Goal: Task Accomplishment & Management: Manage account settings

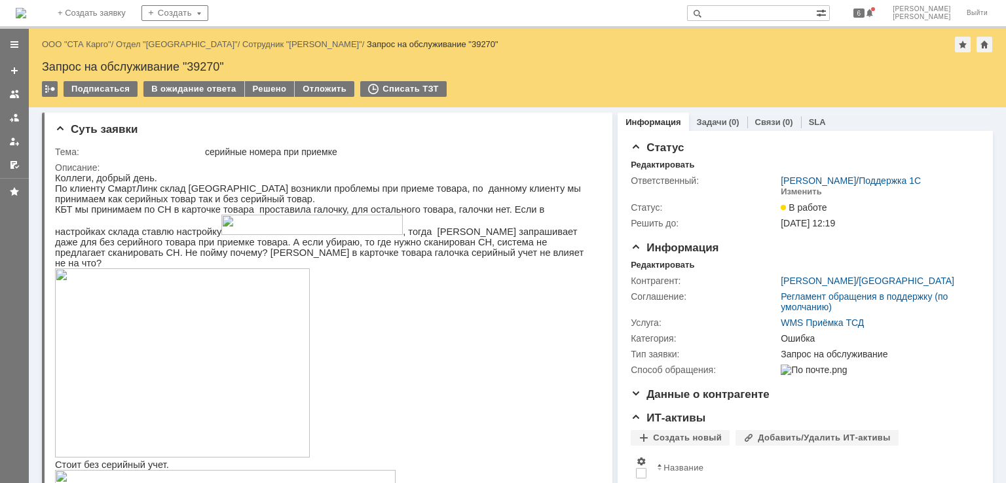
click at [904, 70] on div "Запрос на обслуживание "39270"" at bounding box center [517, 66] width 951 height 13
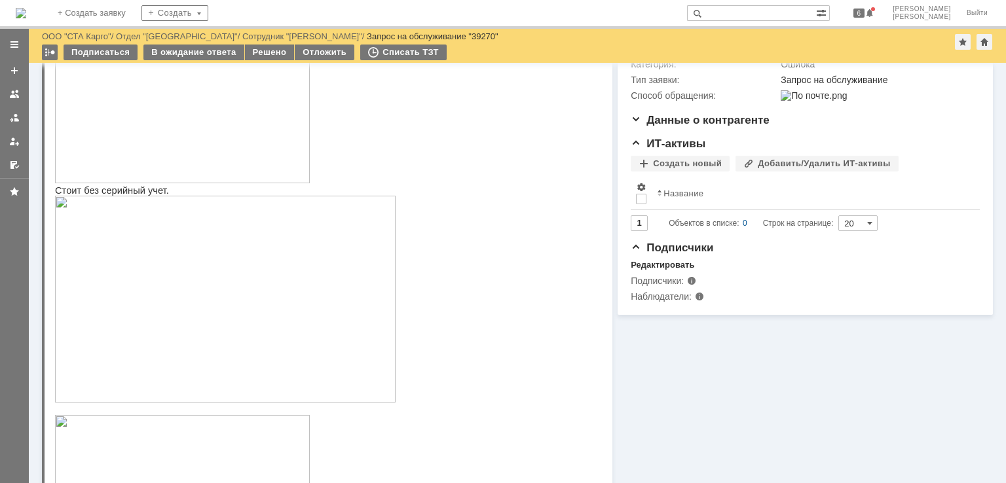
scroll to position [262, 0]
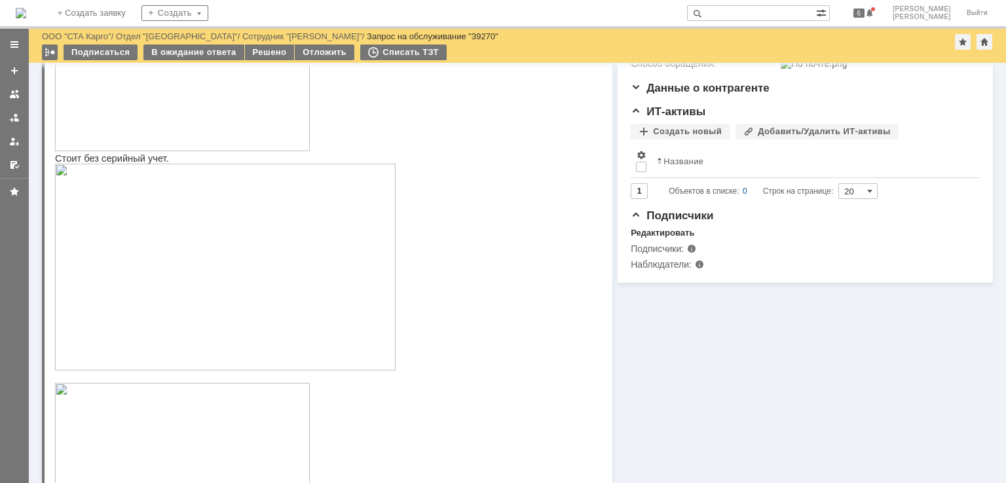
click at [618, 37] on div "Назад | ООО "СТА Карго" / Отдел "Краснодар" / Сотрудник "Лаврешкина Дарья" / За…" at bounding box center [517, 37] width 951 height 16
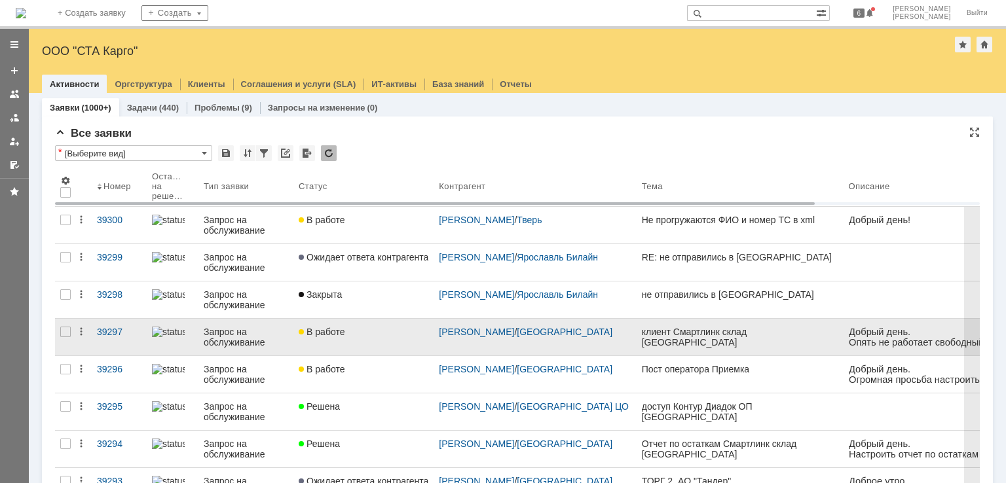
click at [390, 335] on div "В работе" at bounding box center [364, 332] width 130 height 10
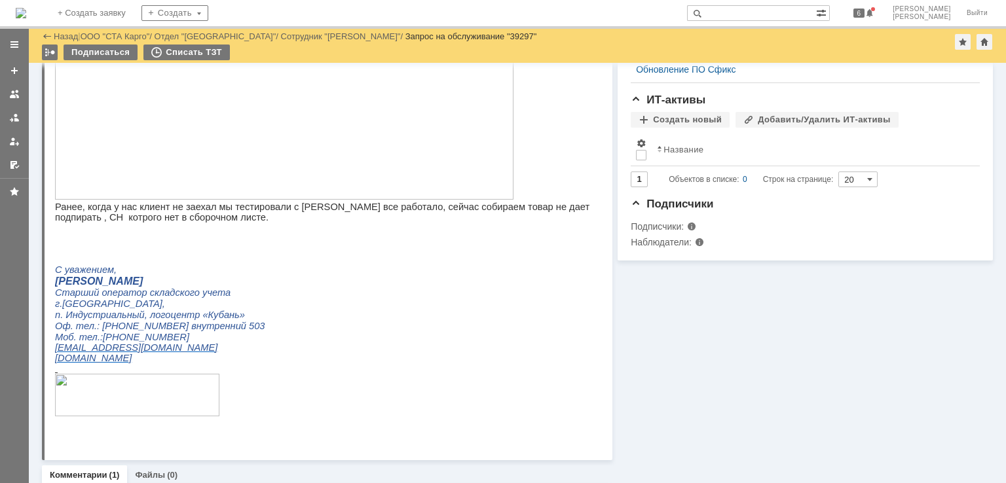
scroll to position [196, 0]
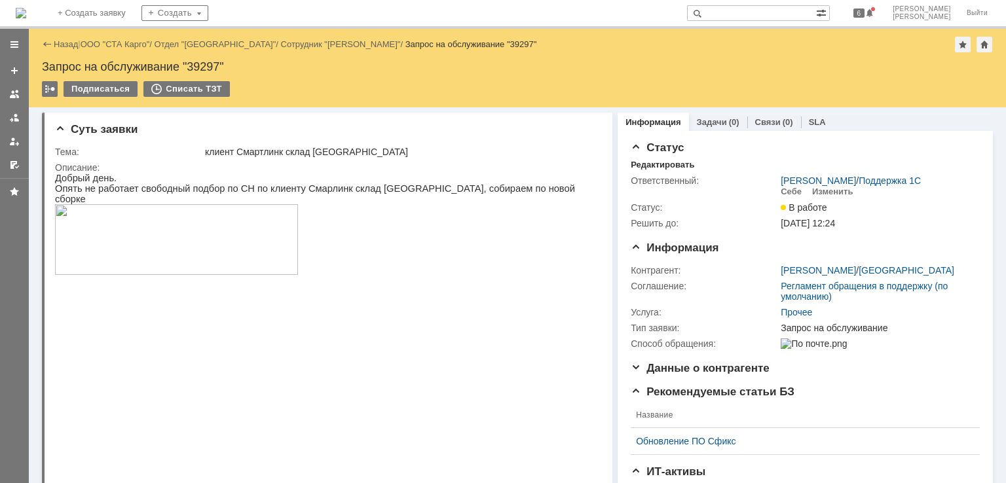
drag, startPoint x: 104, startPoint y: 43, endPoint x: 701, endPoint y: 1, distance: 598.6
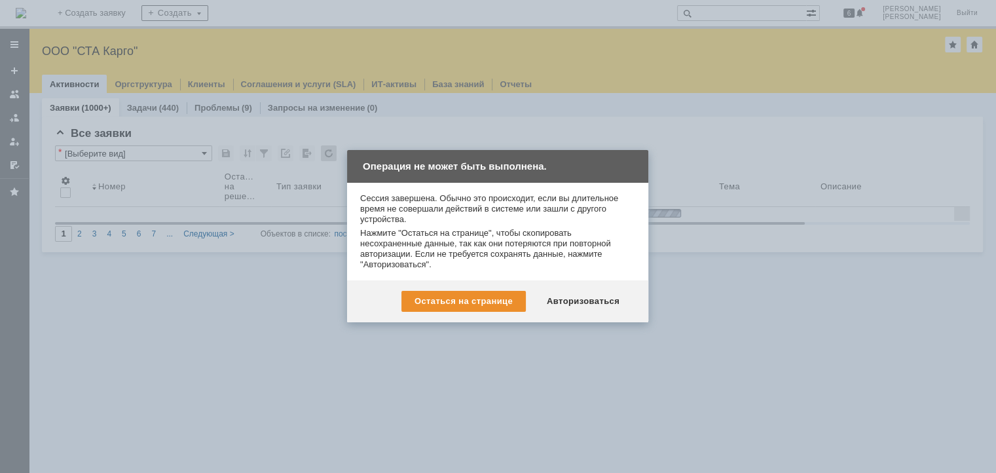
click at [593, 296] on div "Авторизоваться" at bounding box center [583, 301] width 99 height 21
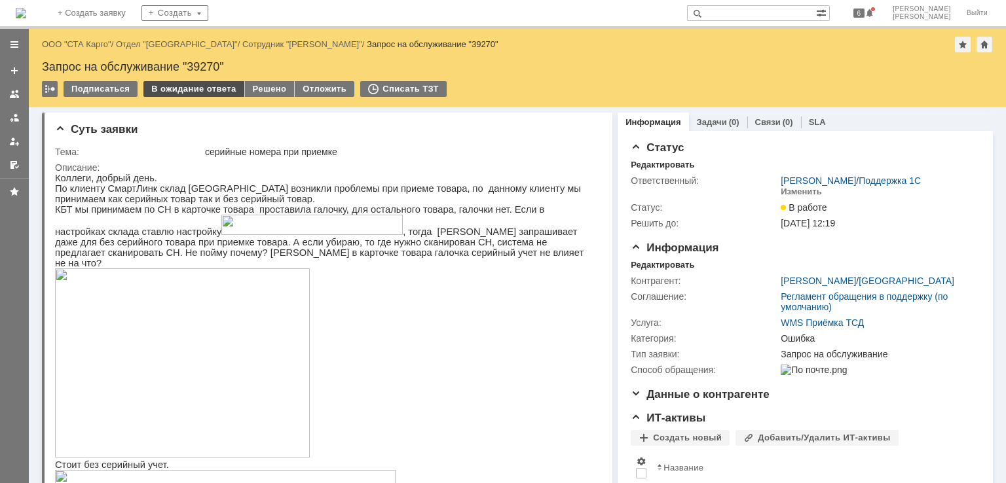
click at [186, 90] on div "В ожидание ответа" at bounding box center [193, 89] width 100 height 16
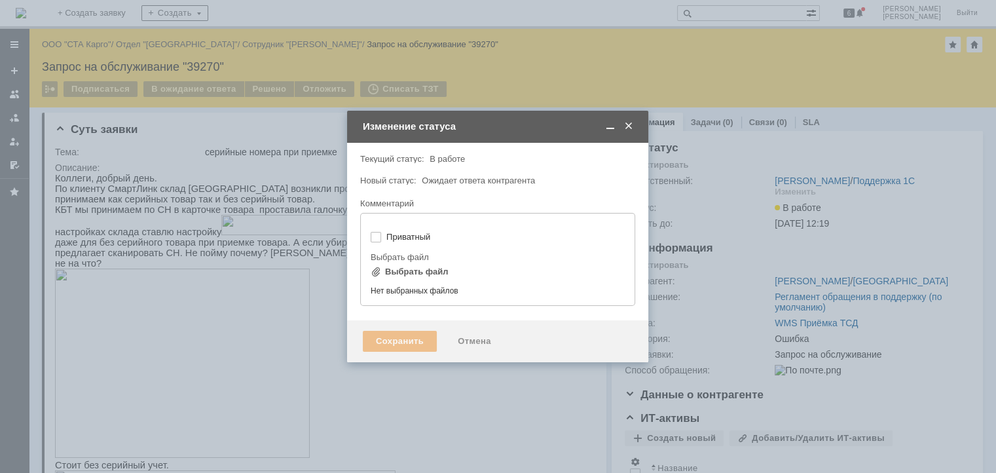
type input "[не указано]"
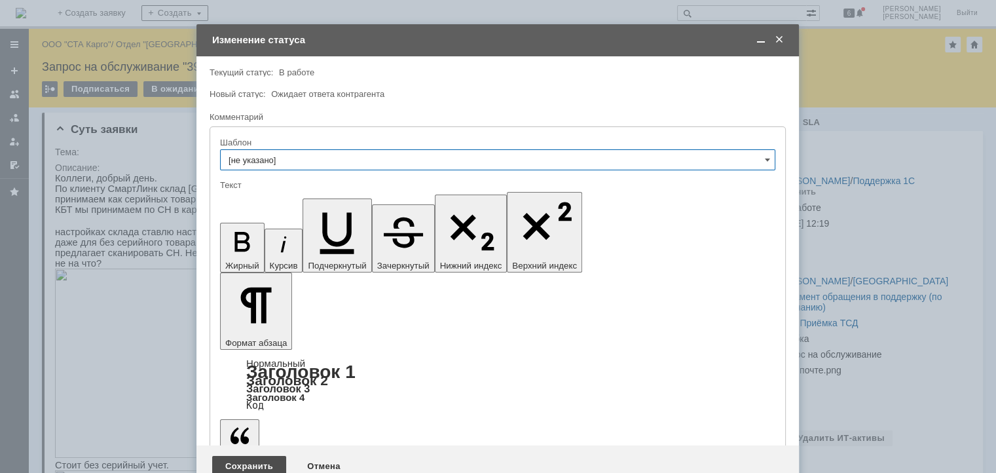
click at [241, 456] on div "Сохранить" at bounding box center [249, 466] width 74 height 21
